Goal: Register for event/course

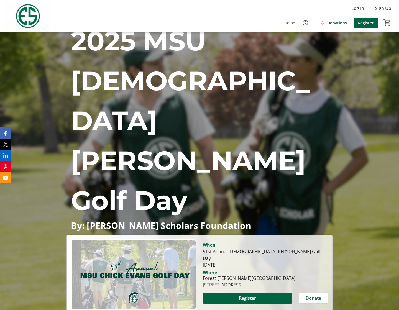
scroll to position [12, 0]
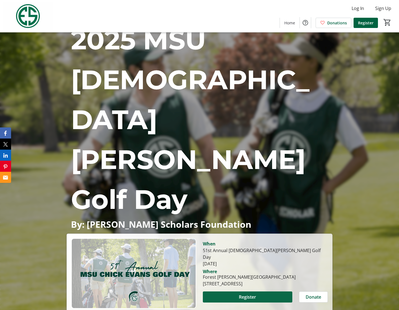
click at [242, 293] on span "Register" at bounding box center [247, 296] width 17 height 7
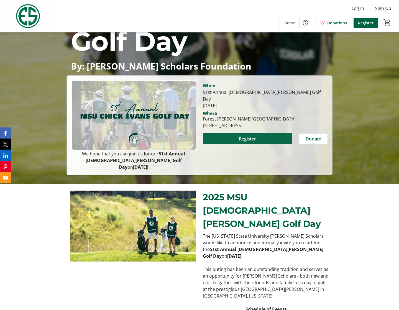
scroll to position [142, 0]
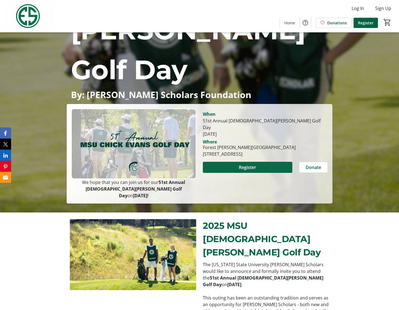
click at [261, 161] on span at bounding box center [247, 167] width 89 height 13
